Goal: Find specific page/section: Find specific page/section

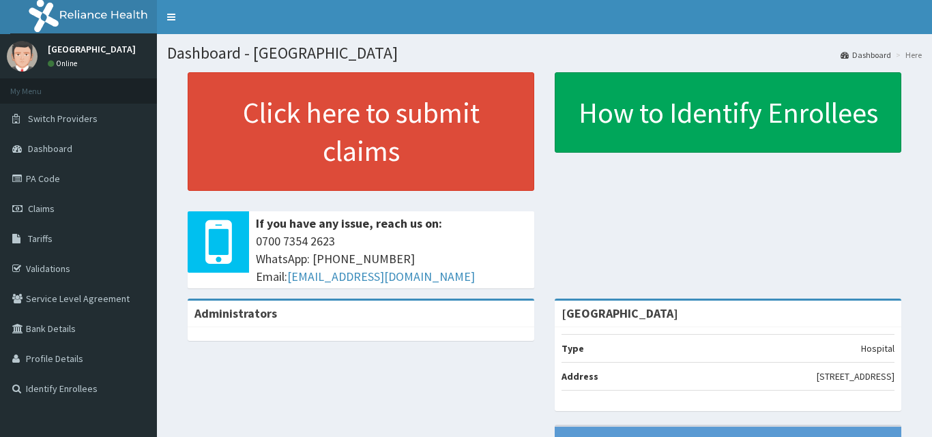
click at [765, 262] on div "Click here to submit claims If you have any issue, reach us on: 0700 7354 2623 …" at bounding box center [544, 185] width 754 height 226
click at [57, 175] on link "PA Code" at bounding box center [78, 179] width 157 height 30
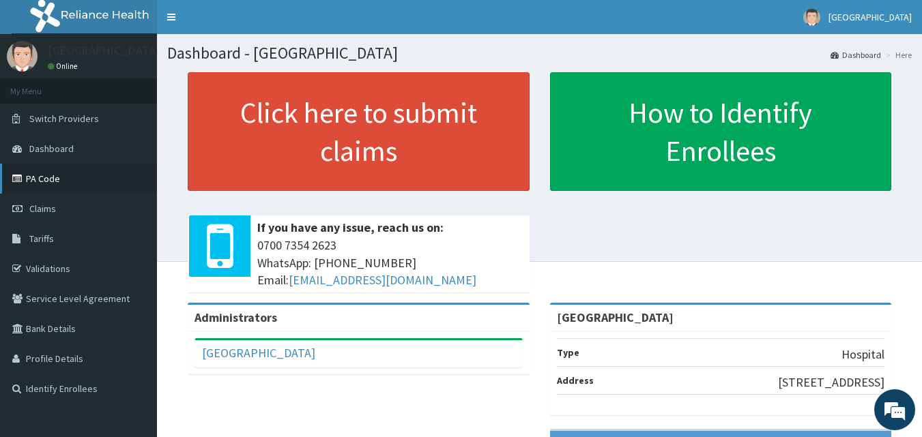
click at [48, 179] on link "PA Code" at bounding box center [78, 179] width 157 height 30
click at [46, 177] on link "PA Code" at bounding box center [78, 179] width 157 height 30
